Goal: Find specific page/section: Find specific page/section

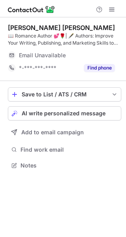
scroll to position [160, 126]
